Goal: Check status

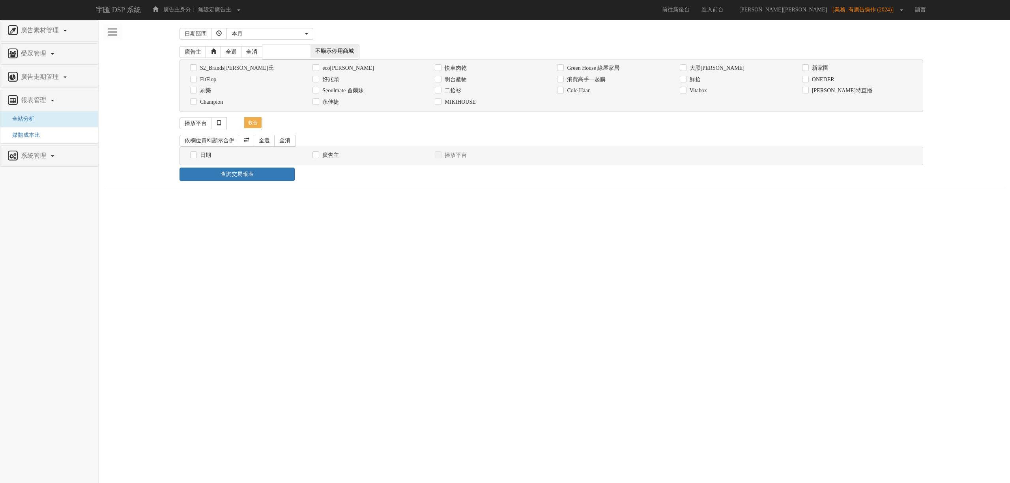
click at [445, 93] on label "二拾衫" at bounding box center [451, 91] width 19 height 8
click at [440, 93] on input "二拾衫" at bounding box center [437, 90] width 5 height 5
checkbox input "true"
click at [198, 157] on label "日期" at bounding box center [204, 155] width 13 height 8
click at [195, 157] on input "日期" at bounding box center [192, 155] width 5 height 5
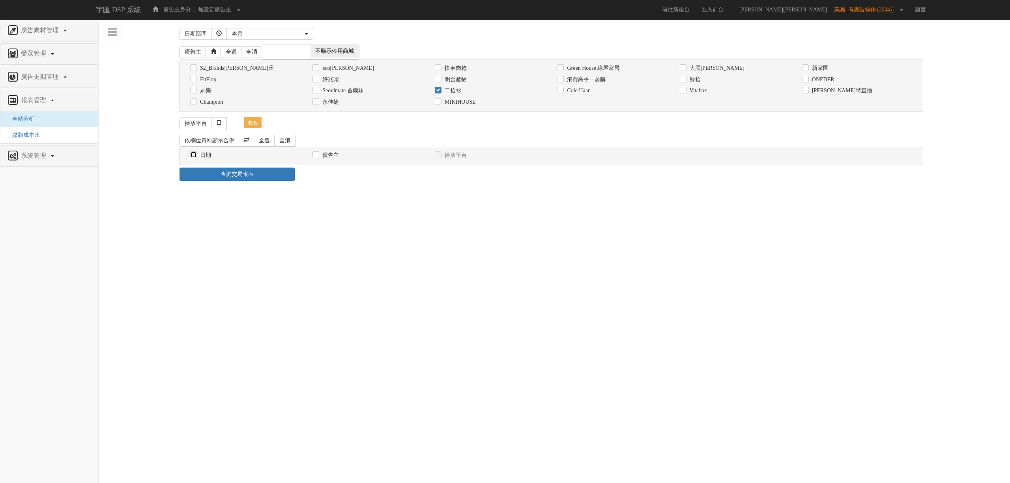
checkbox input "true"
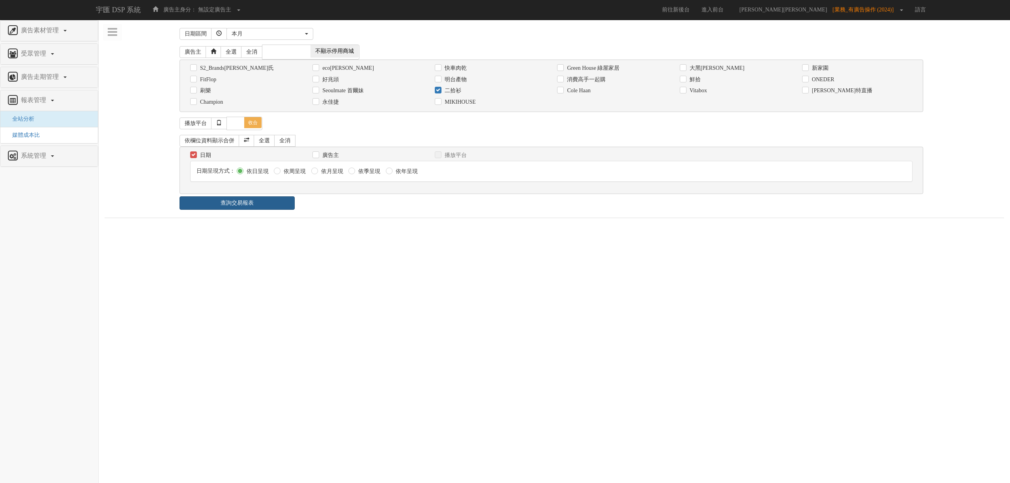
click at [241, 210] on link "查詢交易報表" at bounding box center [236, 202] width 115 height 13
click at [372, 215] on div "日期區間 [DATE] 本[PERSON_NAME] 本月 上月 過去7天 過去14天 過去30天 指定日期 本月 開始日期 [DATE] 結束日期 [DAT…" at bounding box center [554, 229] width 899 height 406
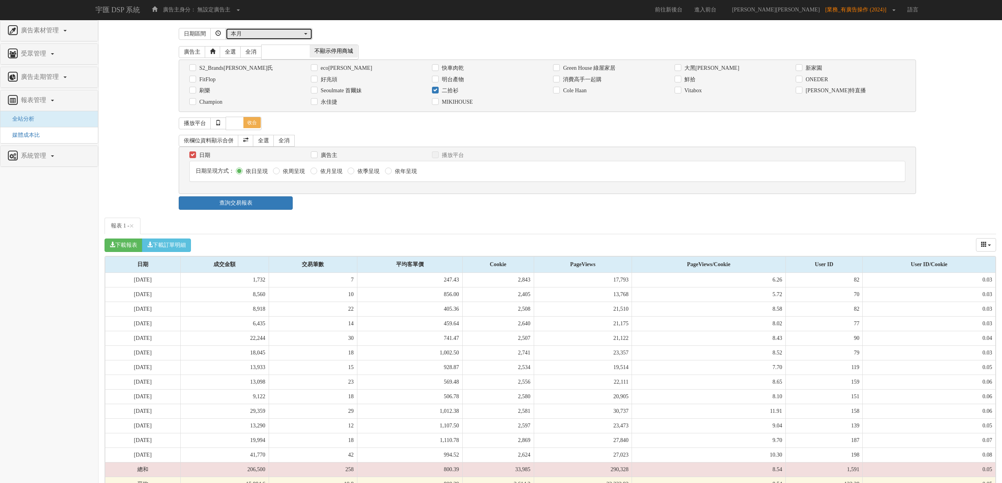
click at [281, 32] on div "本月" at bounding box center [267, 34] width 72 height 8
click at [262, 88] on link "上月" at bounding box center [269, 89] width 86 height 10
select select "LastMonth"
click at [307, 195] on div "日期區間 [DATE] 本[PERSON_NAME] 本月 上月 過去7天 過去14天 過去30天 指定日期 上月 [DATE] 本[PERSON_NAME]…" at bounding box center [550, 259] width 891 height 467
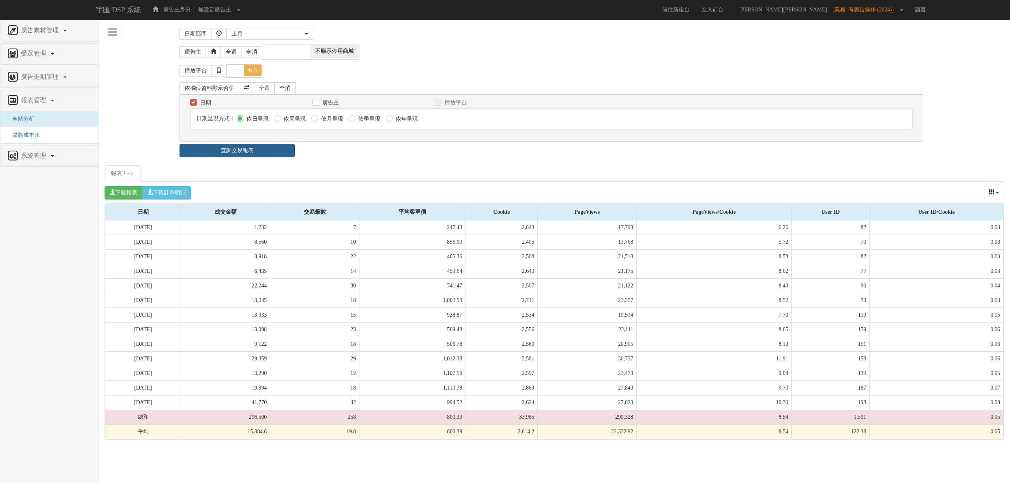
click at [282, 157] on link "查詢交易報表" at bounding box center [236, 150] width 115 height 13
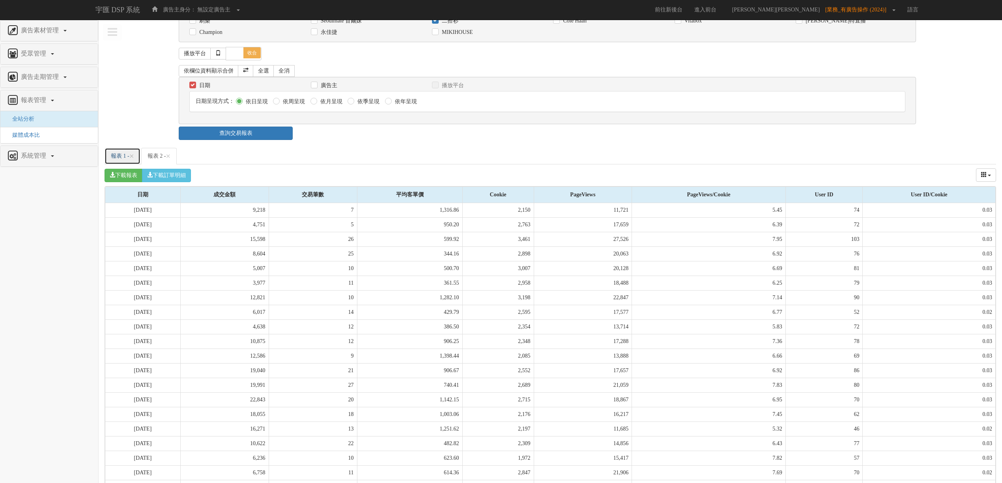
click at [117, 152] on link "報表 1 - ×" at bounding box center [123, 156] width 36 height 17
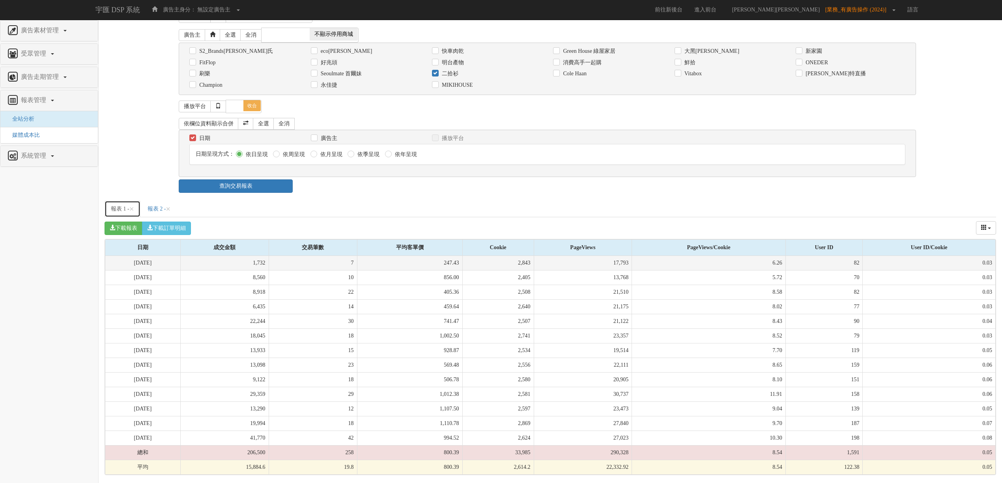
scroll to position [22, 0]
